Goal: Check status: Check status

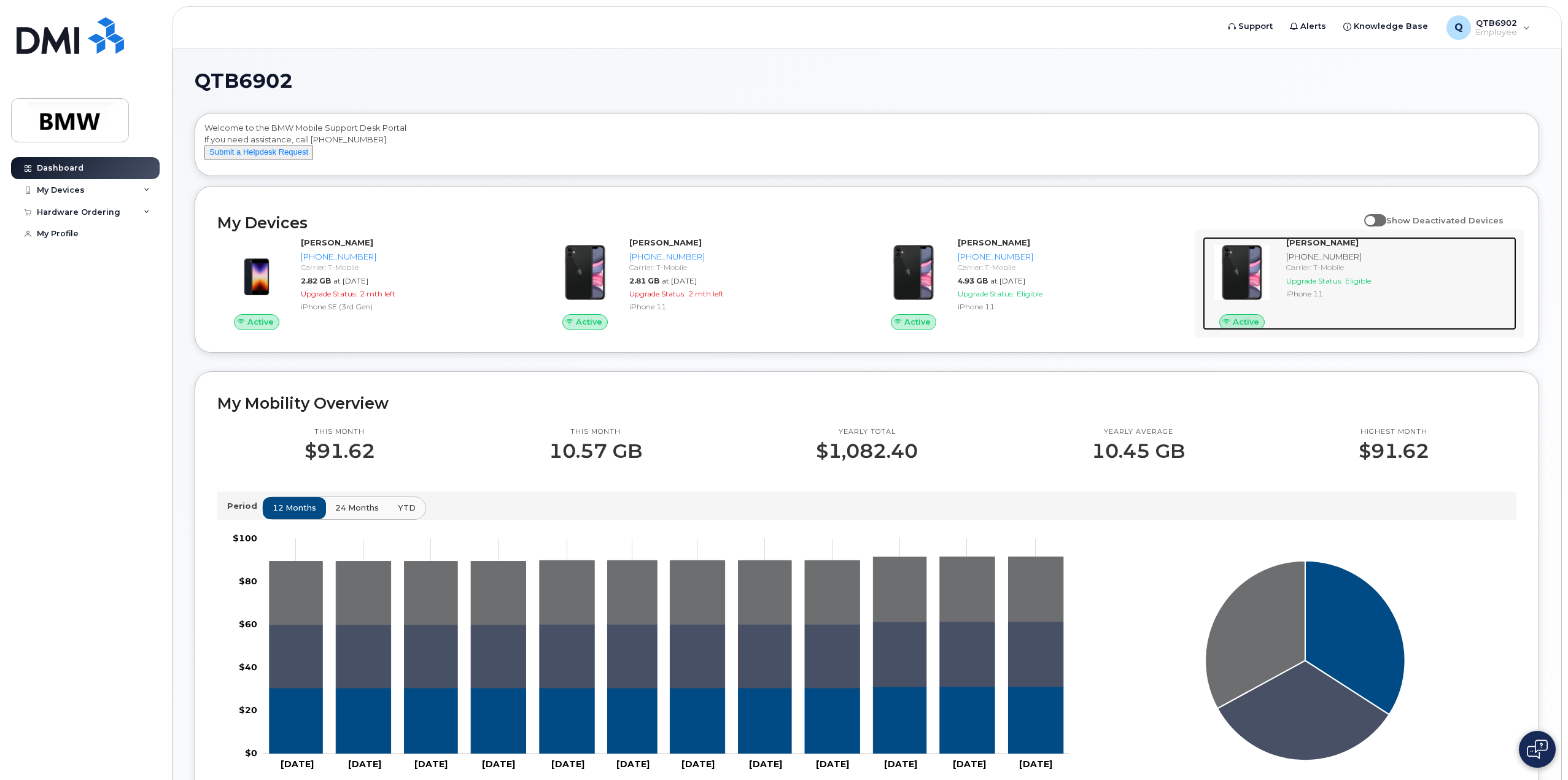
click at [1329, 285] on span "Upgrade Status:" at bounding box center [1314, 281] width 57 height 9
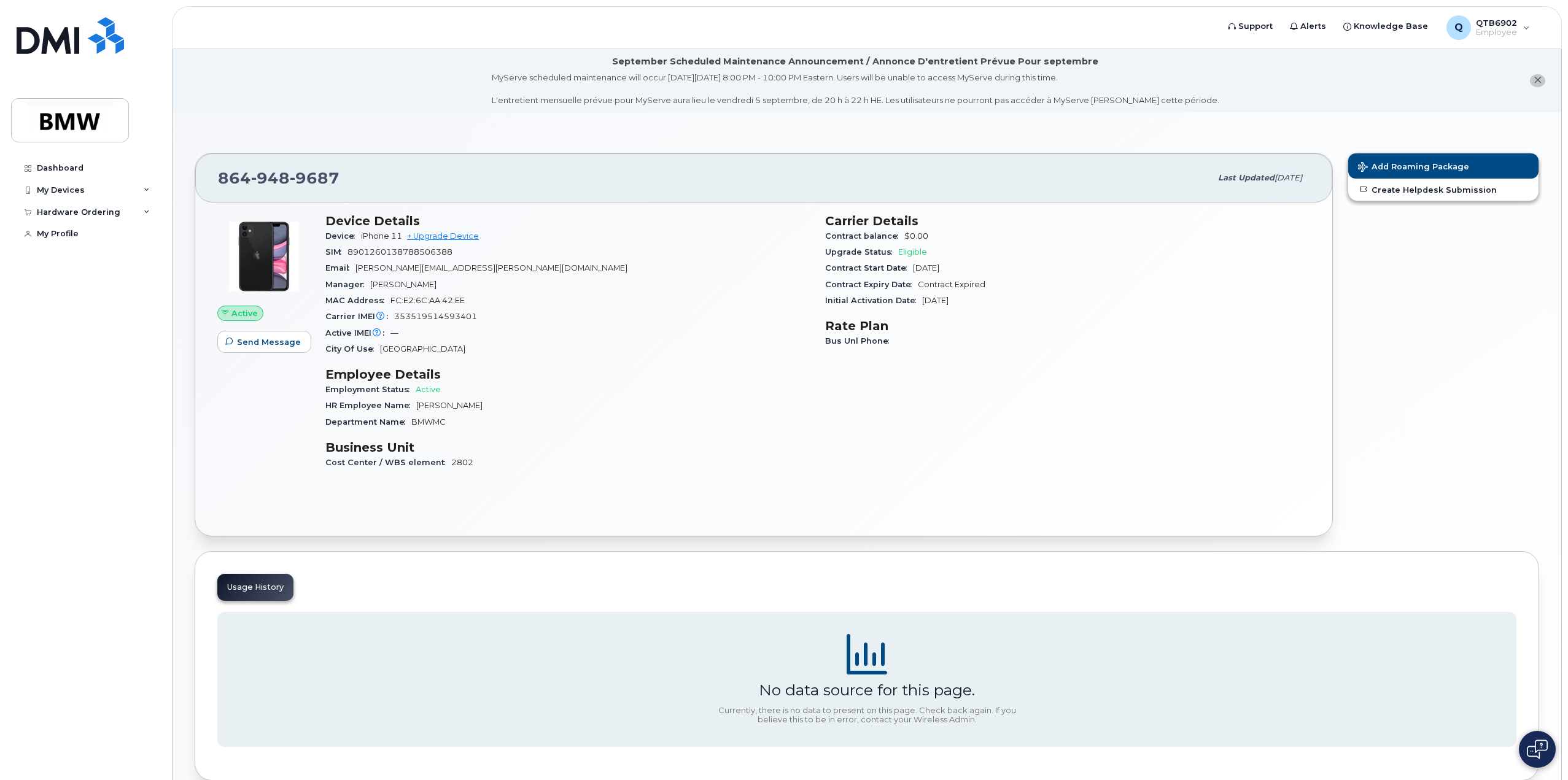
drag, startPoint x: 1156, startPoint y: 262, endPoint x: 731, endPoint y: 321, distance: 429.1
click at [731, 321] on div "Carrier IMEI Carrier IMEI is reported during the last billing cycle or change o…" at bounding box center [568, 316] width 485 height 16
click at [137, 191] on div "My Devices" at bounding box center [85, 190] width 148 height 22
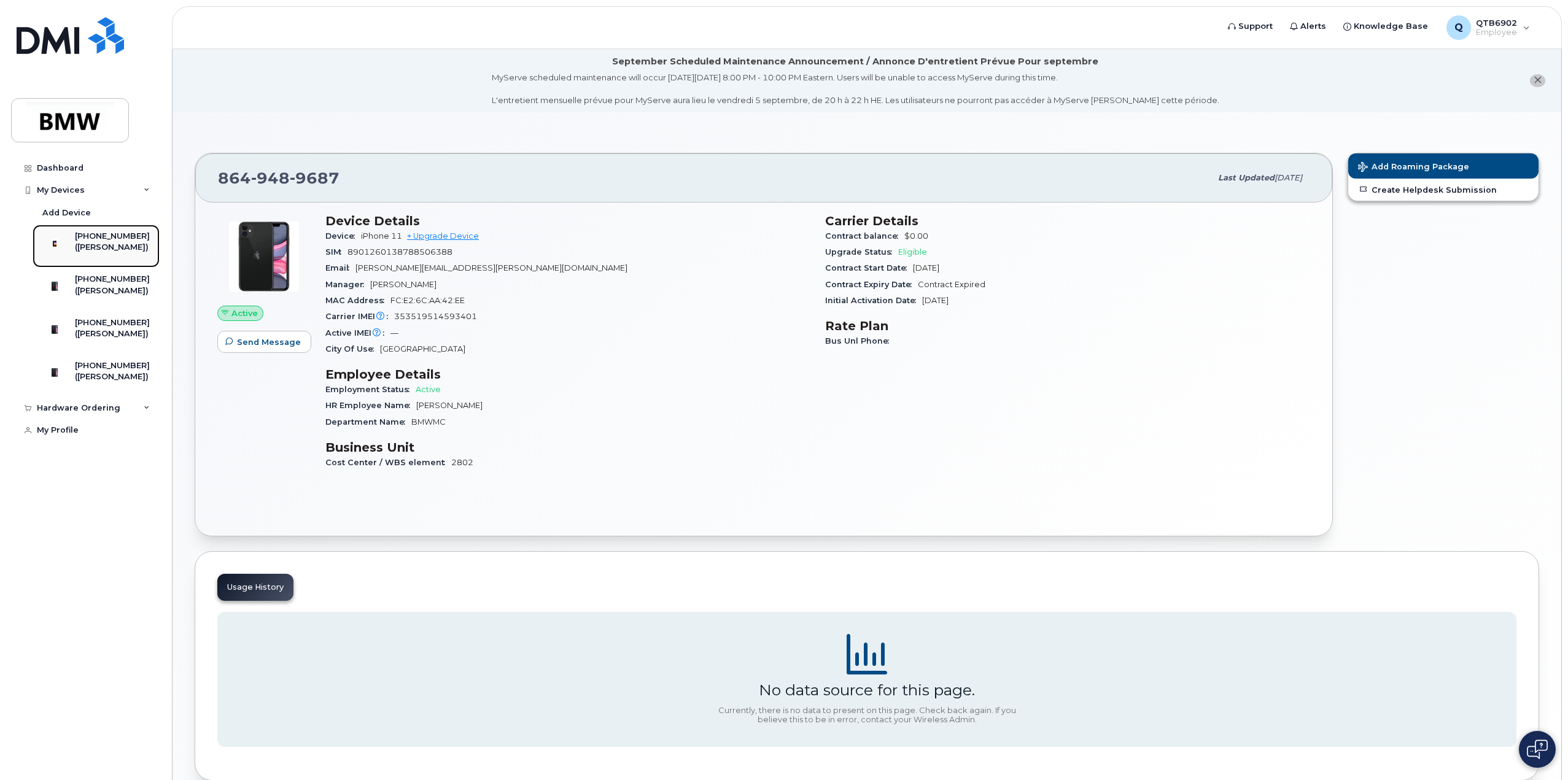
click at [123, 243] on div "([PERSON_NAME])" at bounding box center [112, 247] width 75 height 11
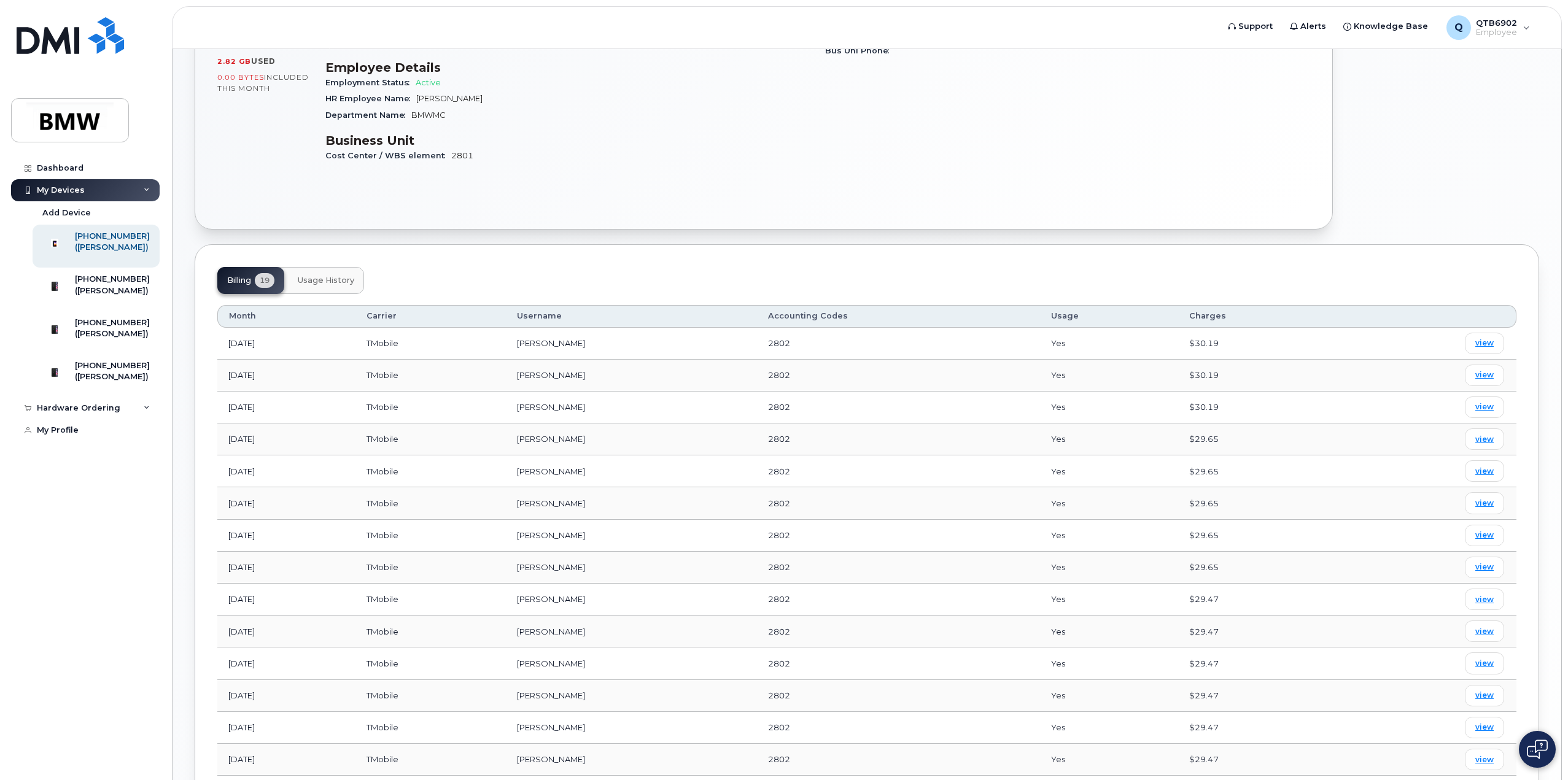
scroll to position [62, 0]
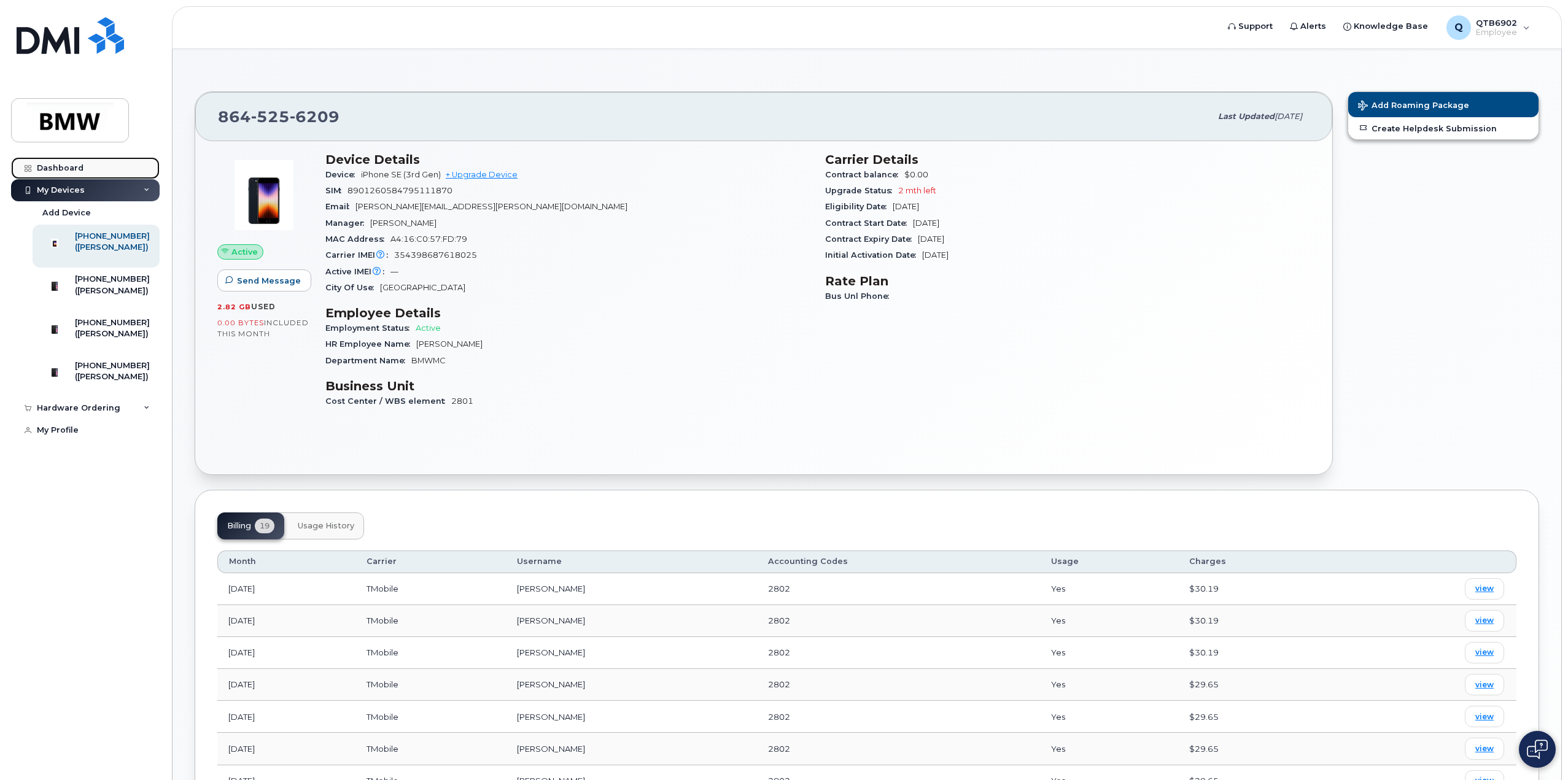
drag, startPoint x: 127, startPoint y: 246, endPoint x: 58, endPoint y: 168, distance: 104.1
click at [58, 168] on div "Dashboard" at bounding box center [60, 168] width 47 height 10
